Goal: Check status: Check status

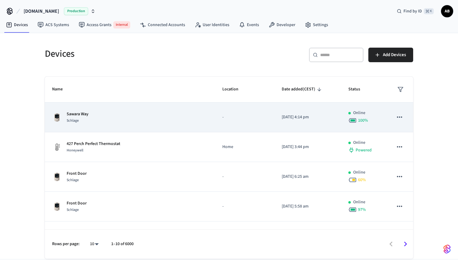
click at [148, 113] on div "Sawara Way Schlage" at bounding box center [130, 117] width 156 height 13
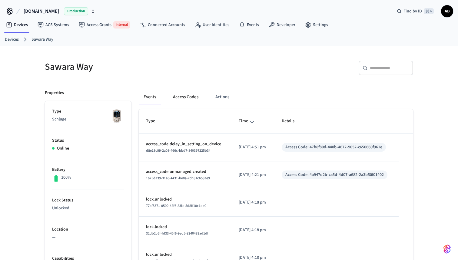
click at [182, 97] on button "Access Codes" at bounding box center [185, 97] width 35 height 15
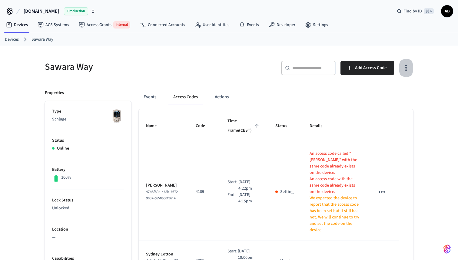
click at [407, 65] on icon "button" at bounding box center [405, 67] width 9 height 9
click at [354, 97] on li "Show unmanaged access codes on device" at bounding box center [366, 93] width 85 height 16
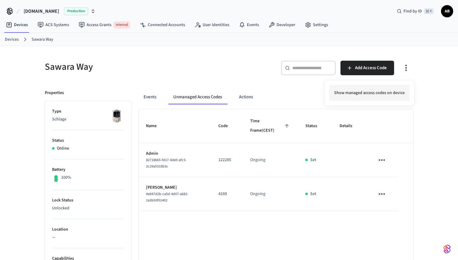
click at [378, 92] on li "Show managed access codes on device" at bounding box center [369, 93] width 80 height 16
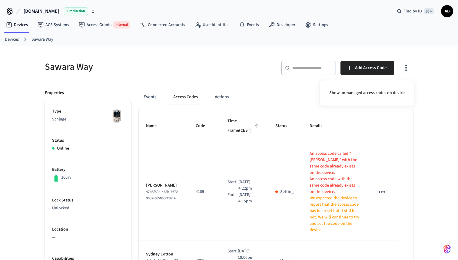
click at [282, 103] on div at bounding box center [229, 130] width 458 height 260
